Goal: Information Seeking & Learning: Learn about a topic

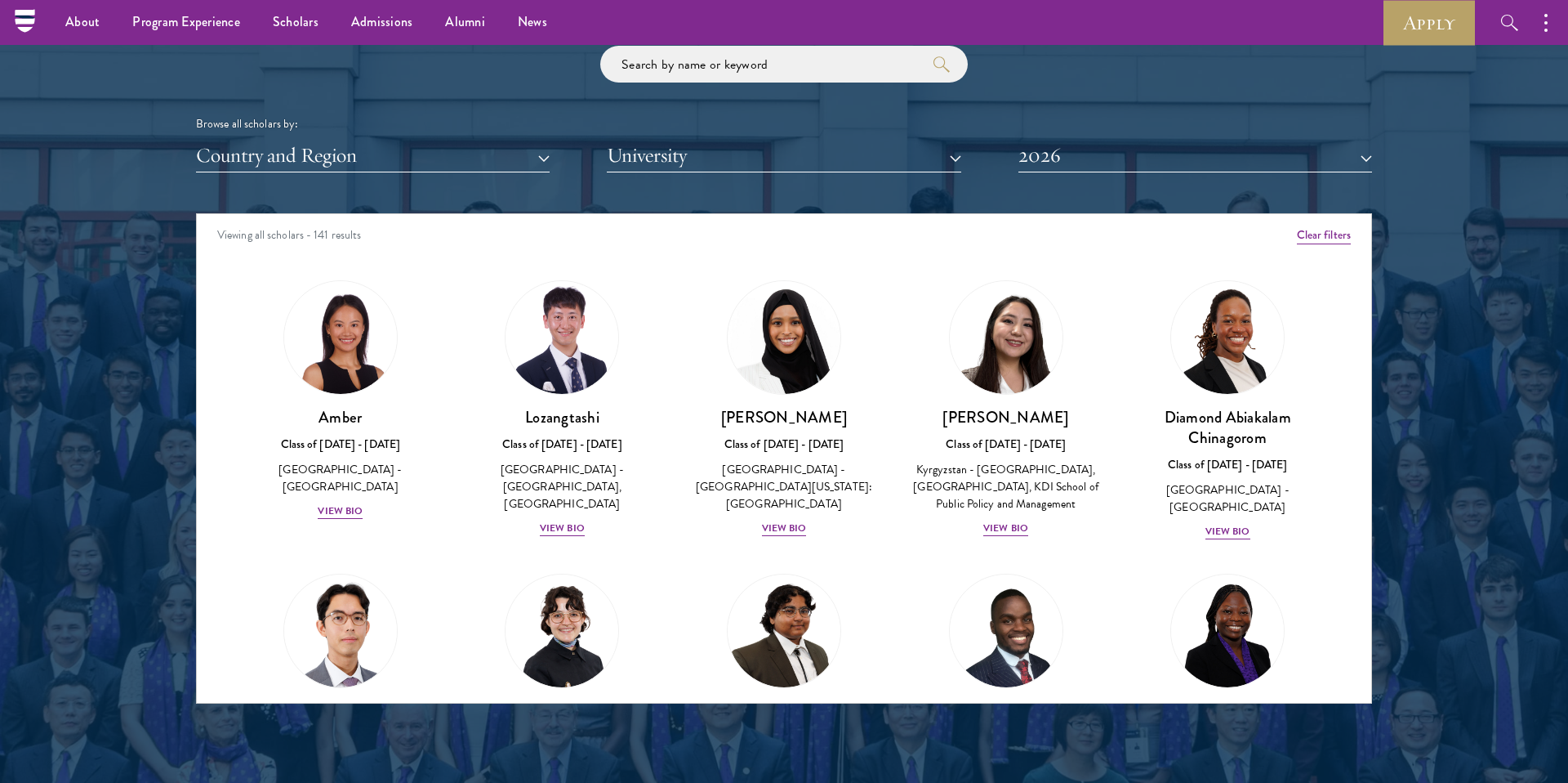
scroll to position [1955, 0]
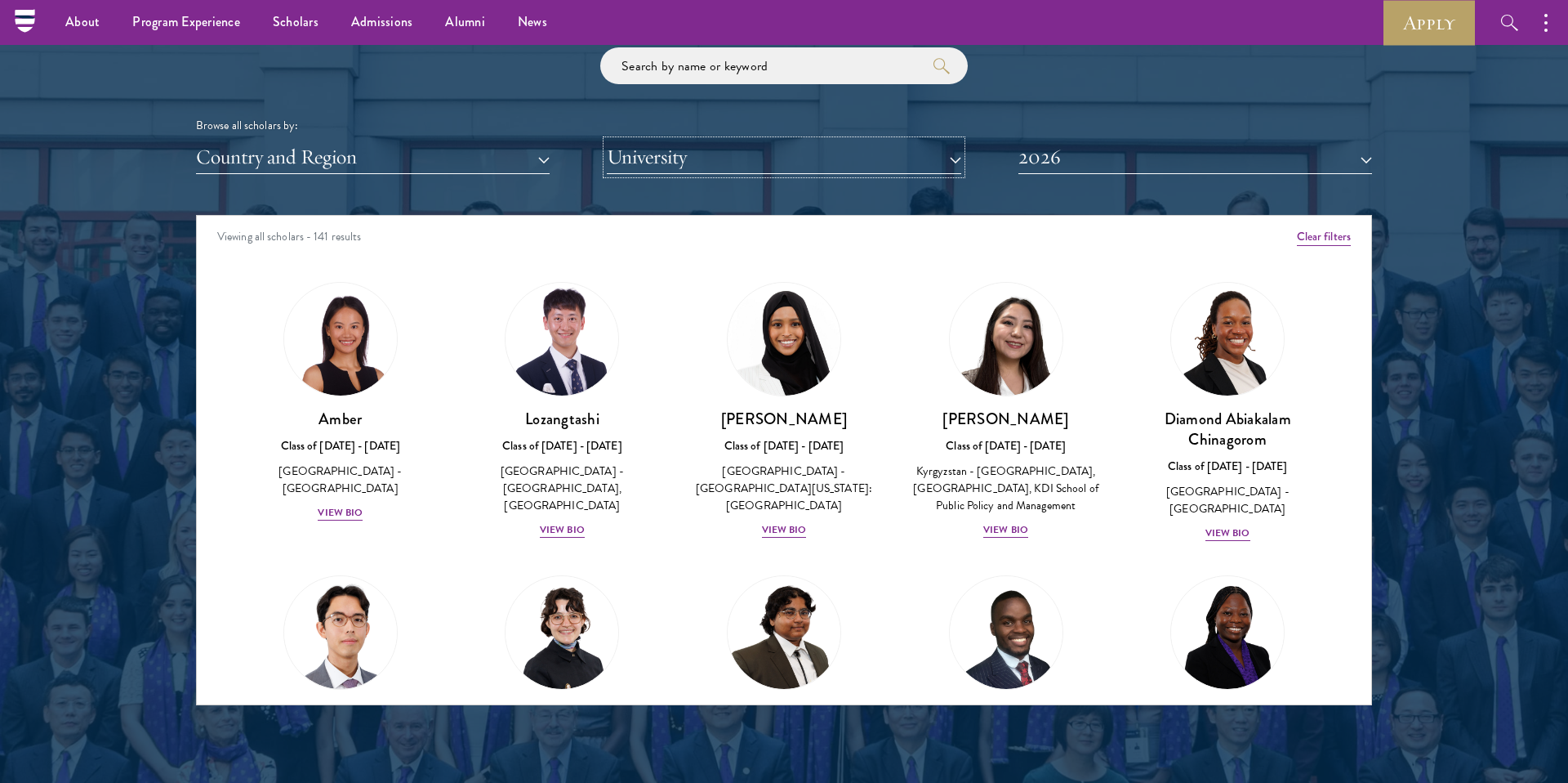
click at [727, 162] on button "University" at bounding box center [784, 157] width 354 height 33
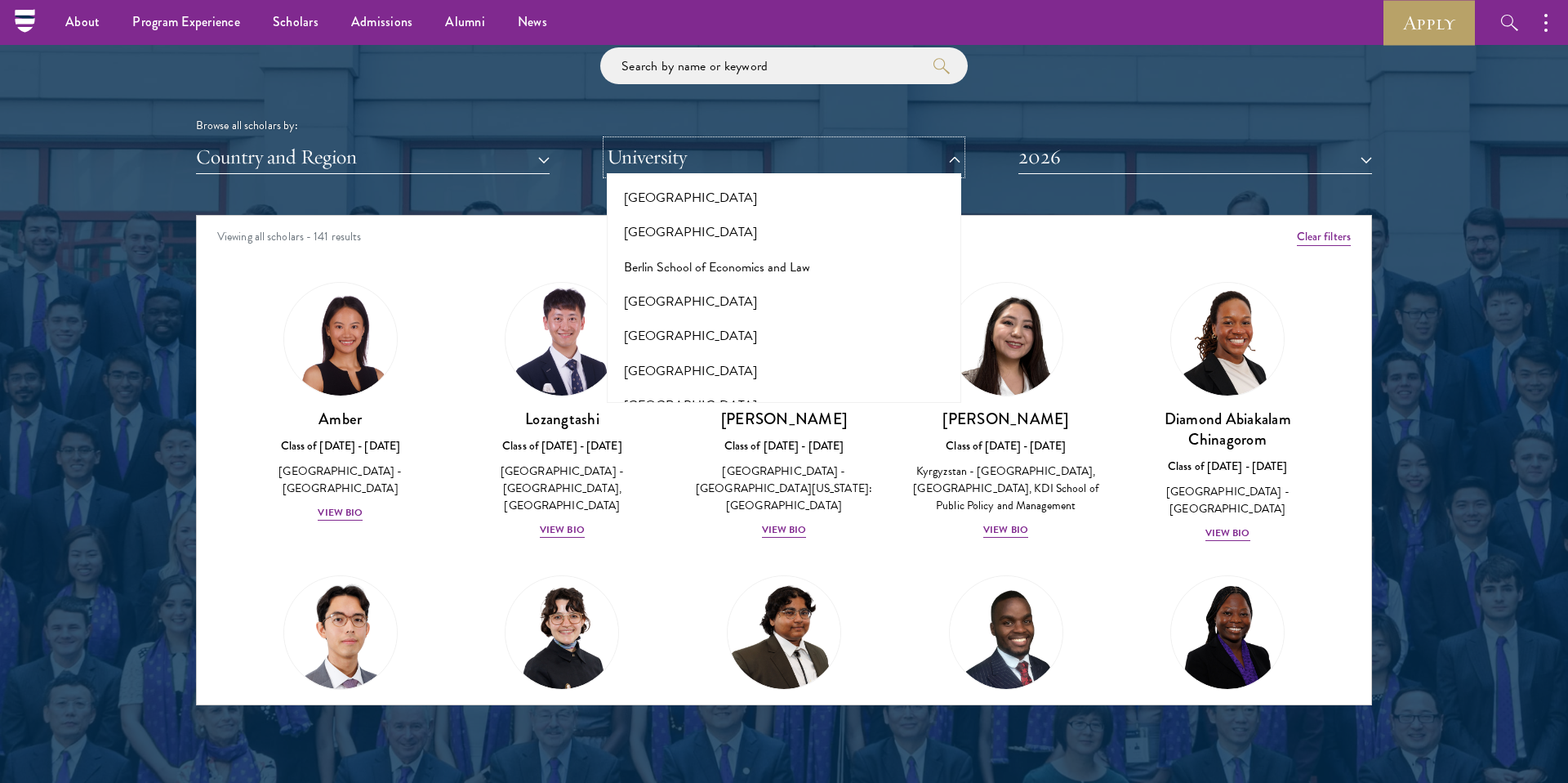
scroll to position [1178, 0]
click at [651, 321] on button "[GEOGRAPHIC_DATA]" at bounding box center [784, 338] width 344 height 34
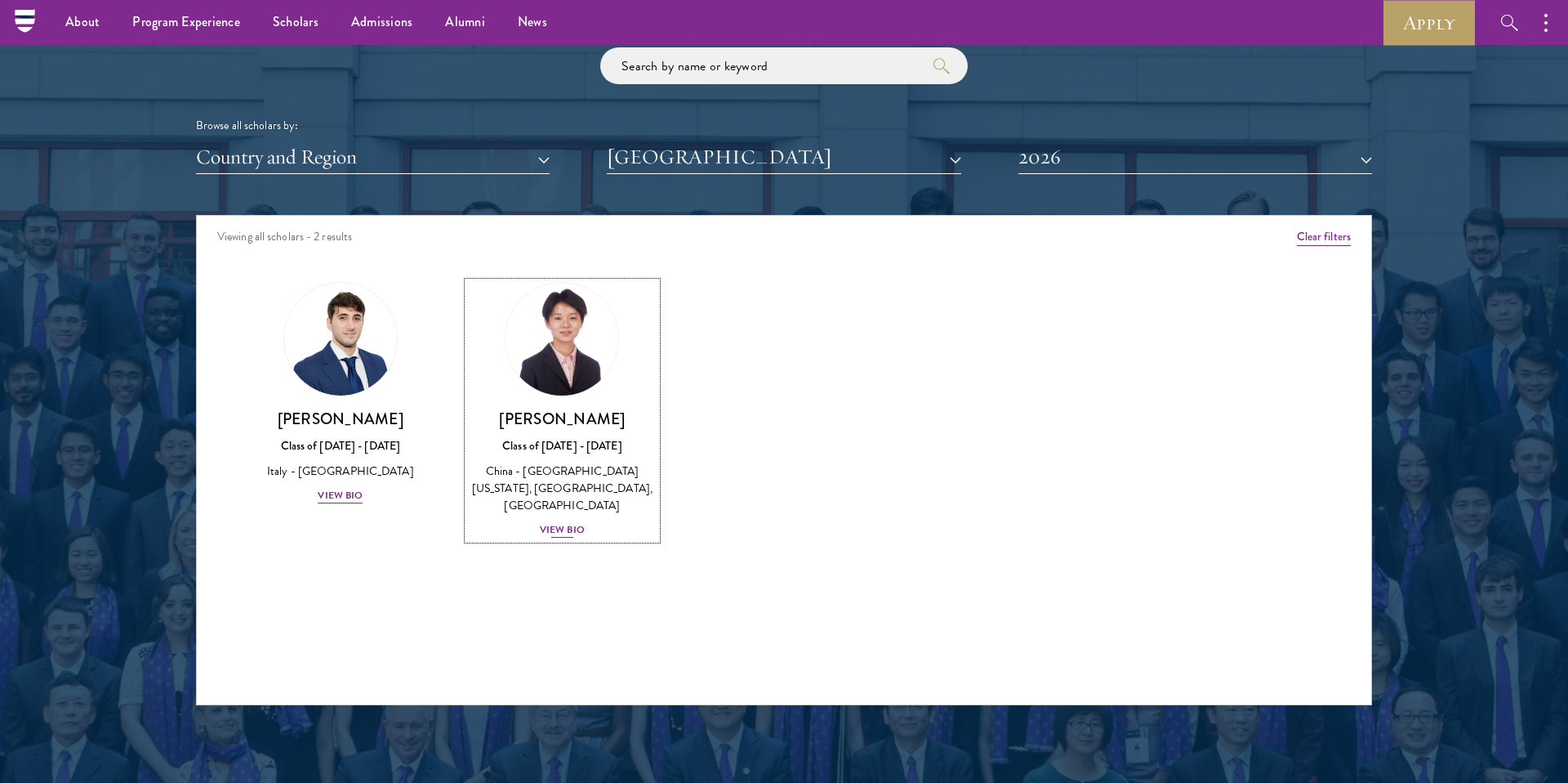
click at [556, 538] on div "View Bio" at bounding box center [563, 529] width 45 height 15
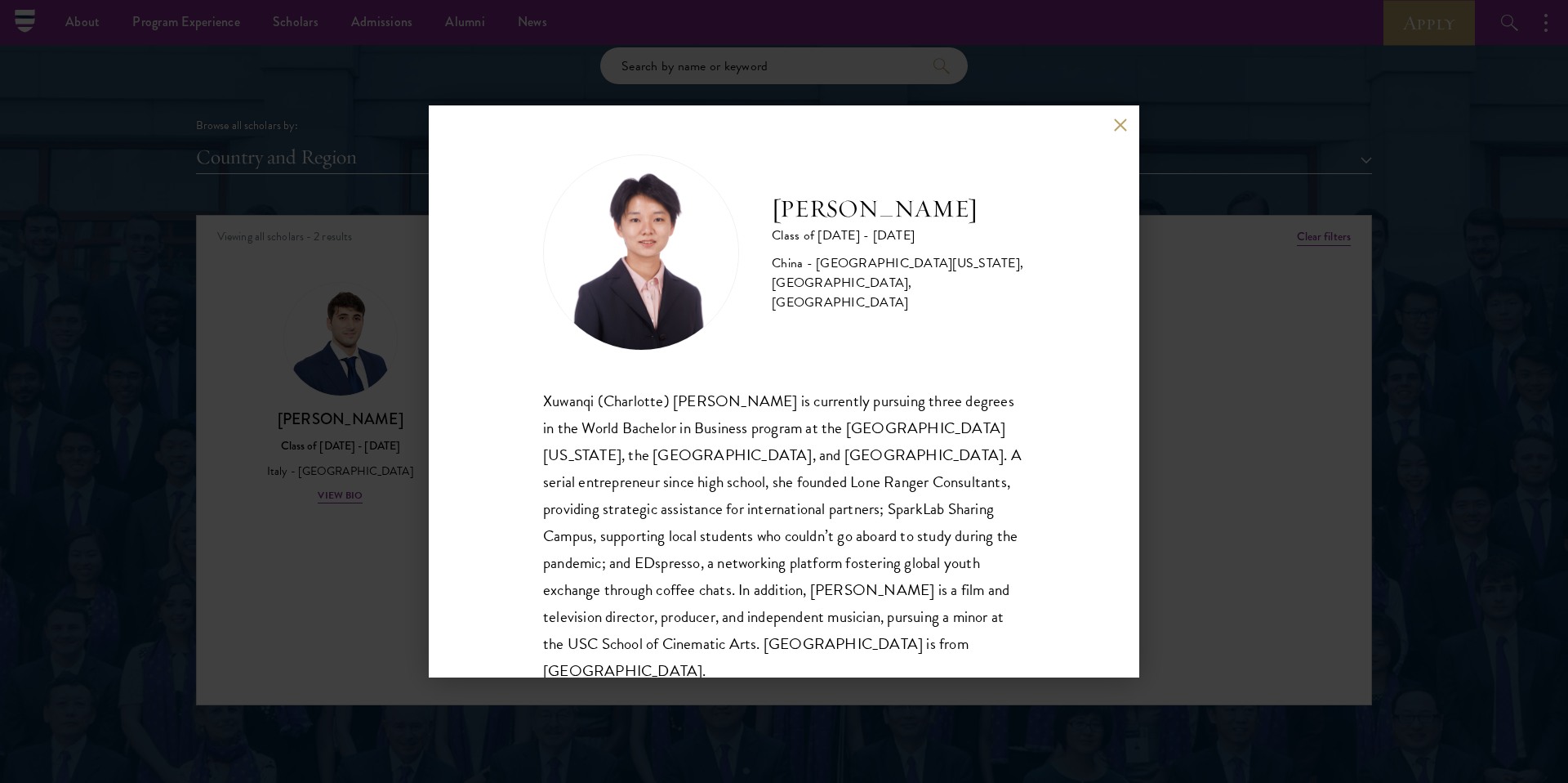
click at [1124, 123] on button at bounding box center [1119, 124] width 13 height 13
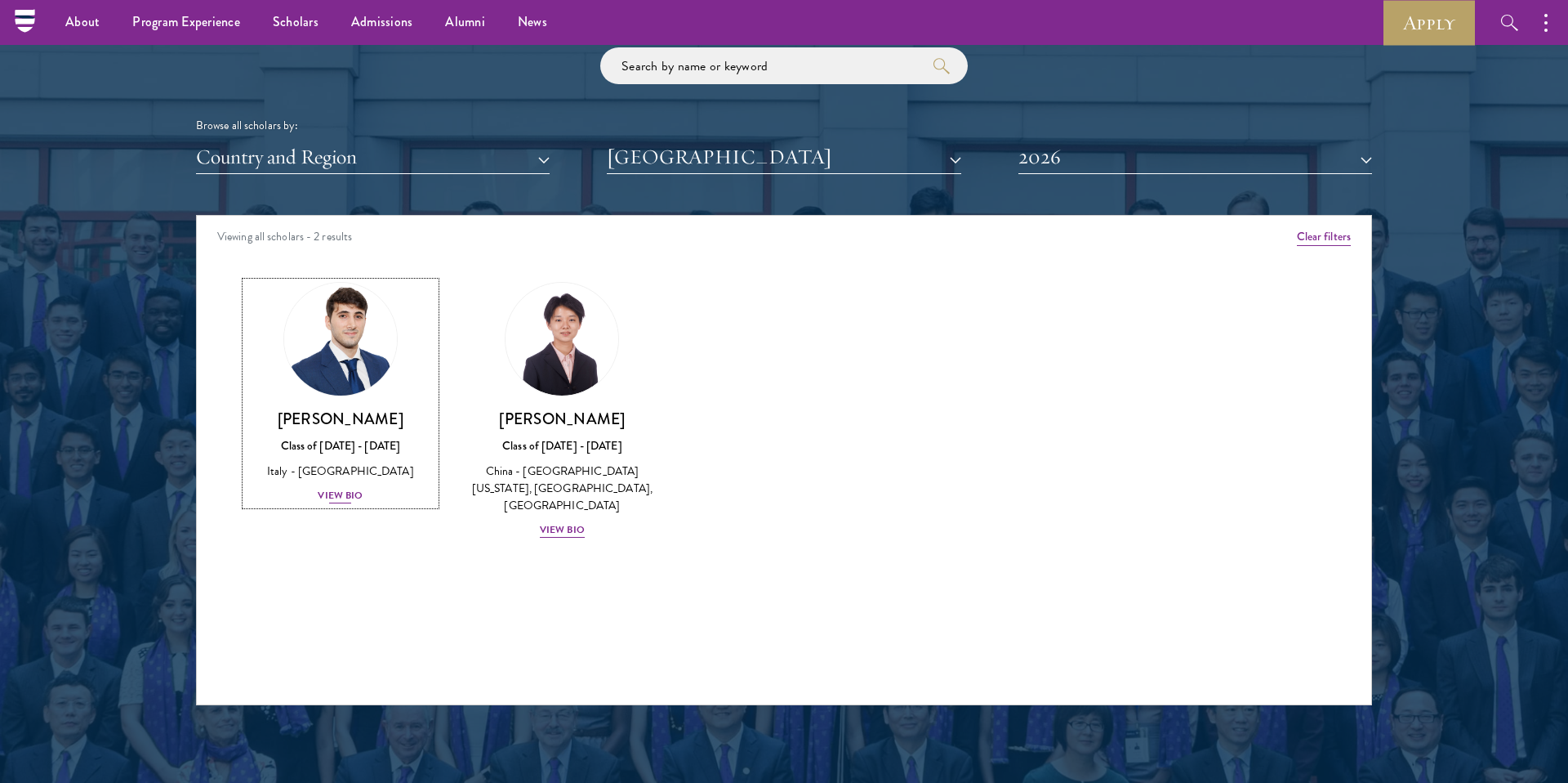
click at [330, 497] on div "View Bio" at bounding box center [340, 495] width 45 height 15
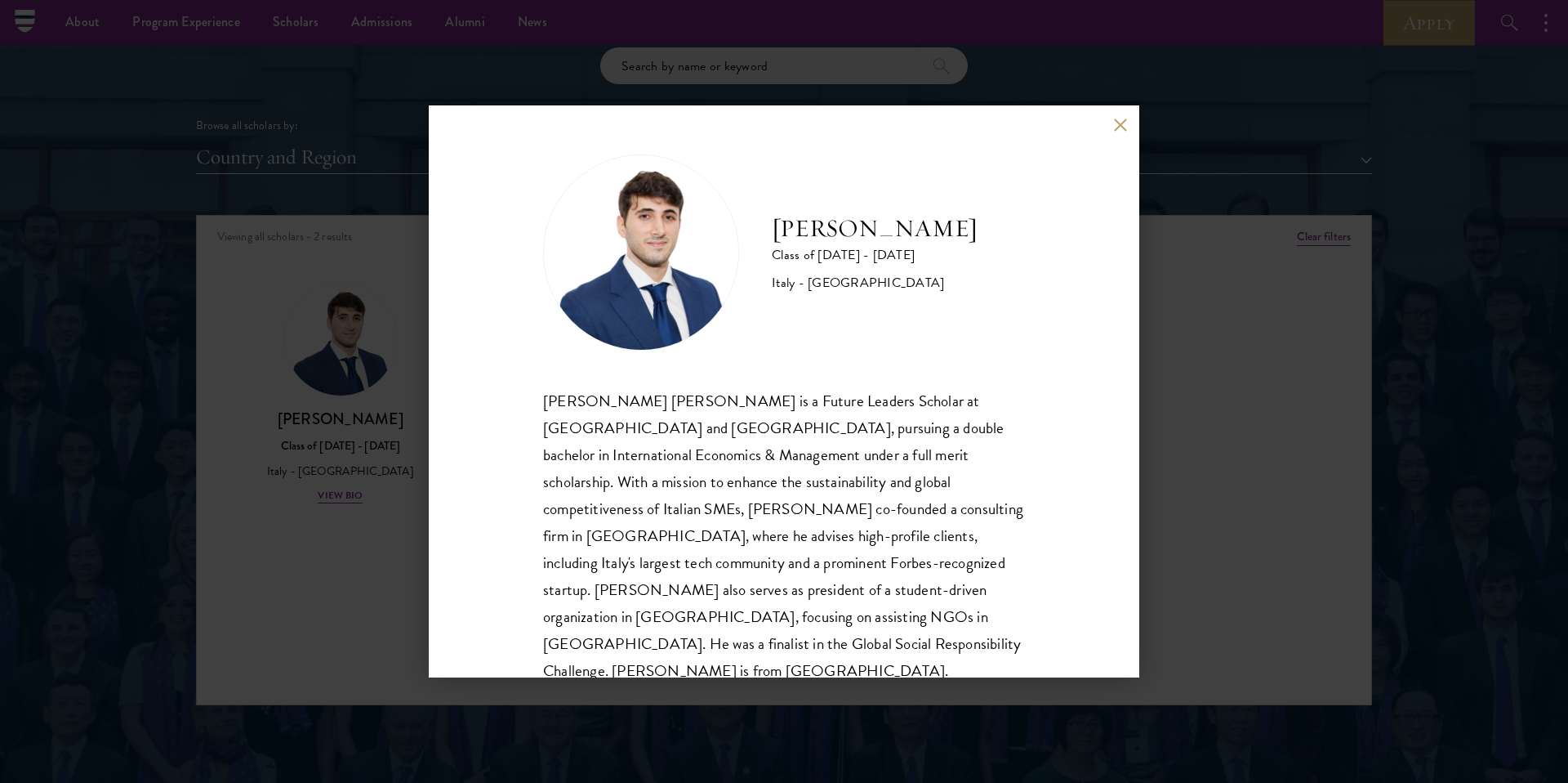
click at [1087, 450] on div "[PERSON_NAME] Class of [DATE] - [DATE] [GEOGRAPHIC_DATA] - [GEOGRAPHIC_DATA] [P…" at bounding box center [784, 391] width 711 height 572
click at [1122, 125] on button at bounding box center [1119, 124] width 13 height 13
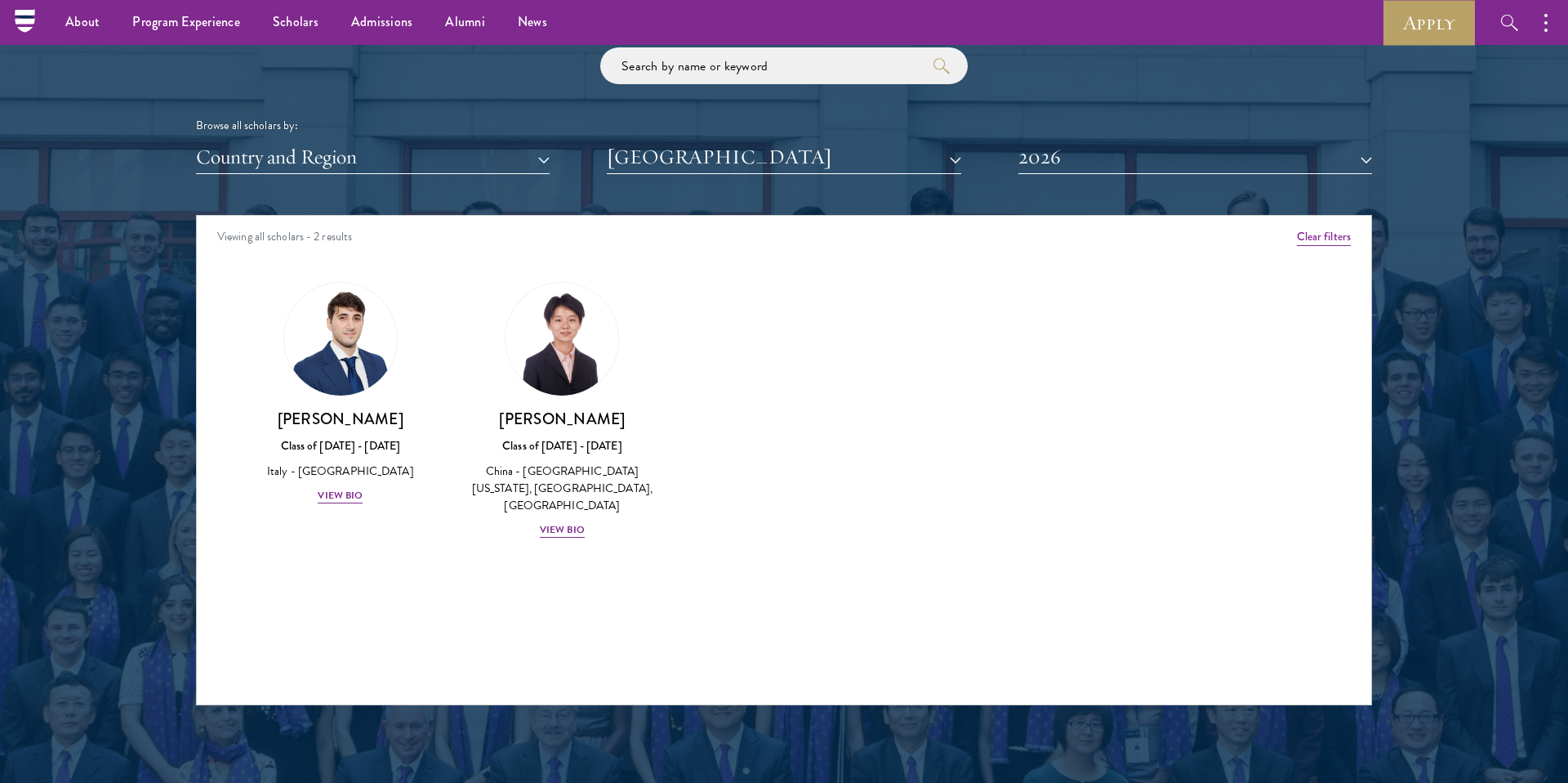
click at [1180, 647] on div "Viewing all scholars - 2 results Clear filters Amber Class of [DATE] - [DATE] […" at bounding box center [784, 460] width 1176 height 490
